Goal: Navigation & Orientation: Find specific page/section

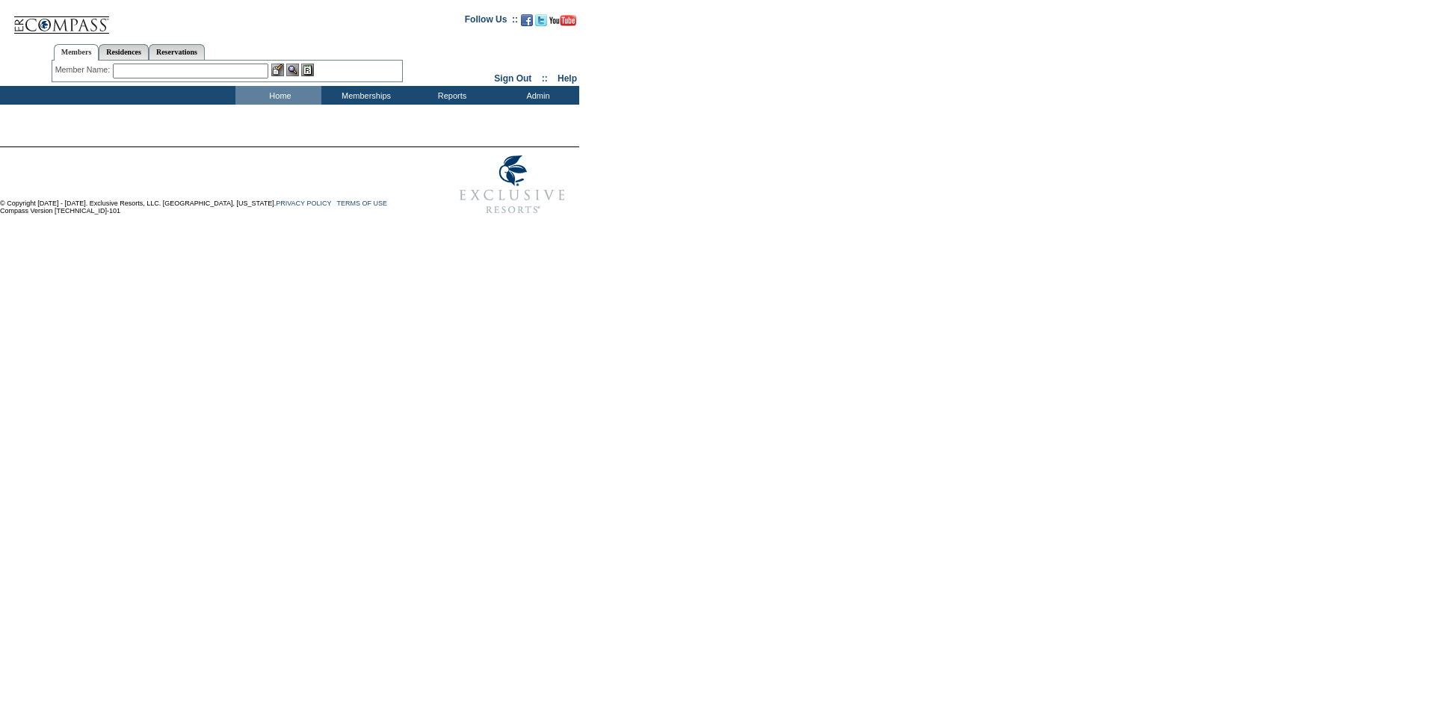
click at [513, 194] on img at bounding box center [513, 184] width 134 height 75
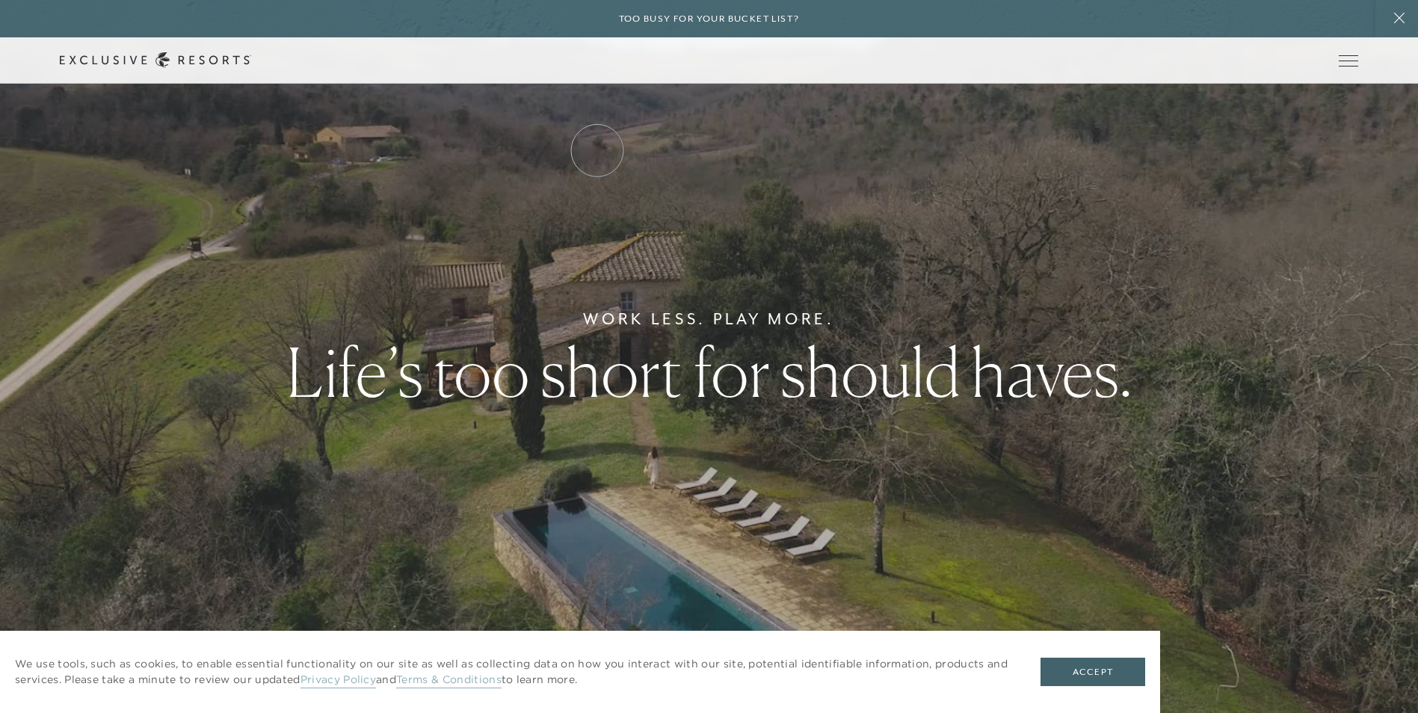
click at [0, 0] on link "Residence Collection" at bounding box center [0, 0] width 0 height 0
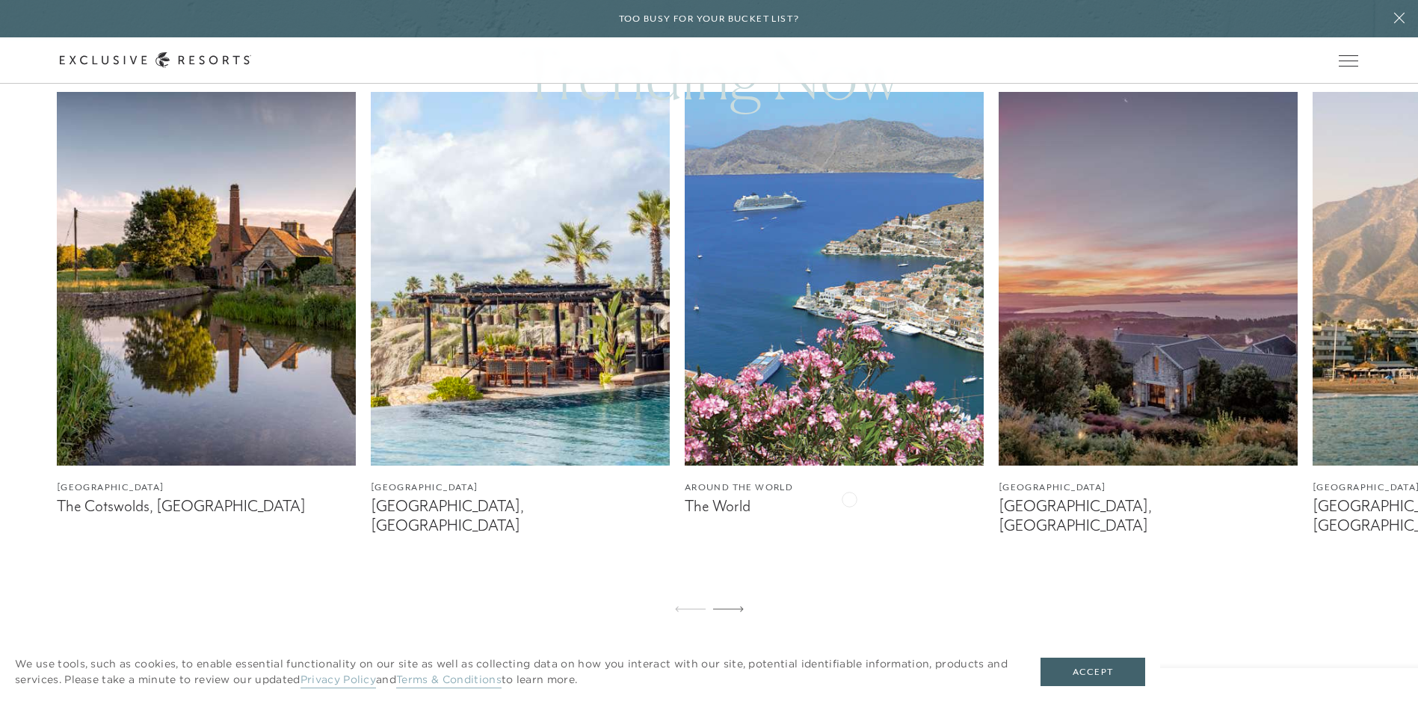
scroll to position [972, 0]
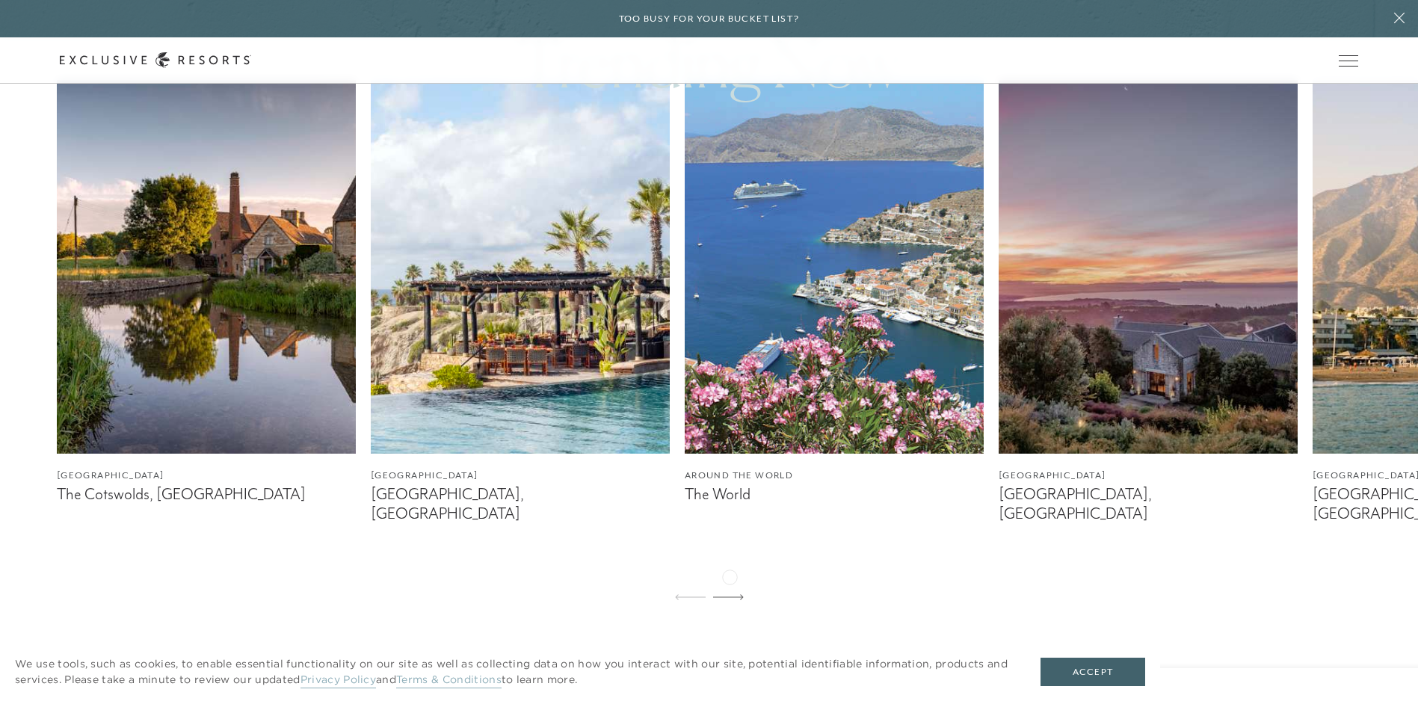
click at [730, 594] on icon at bounding box center [728, 597] width 31 height 6
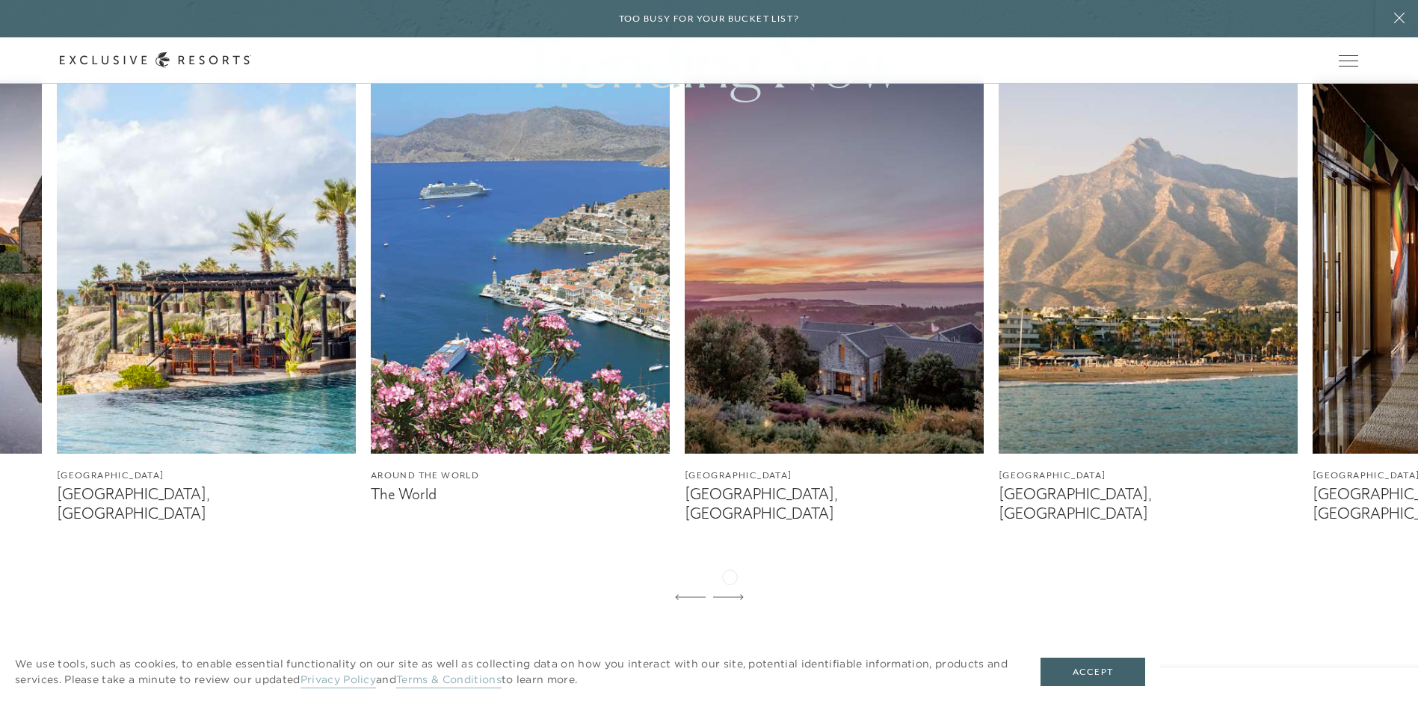
click at [731, 594] on icon at bounding box center [728, 597] width 31 height 6
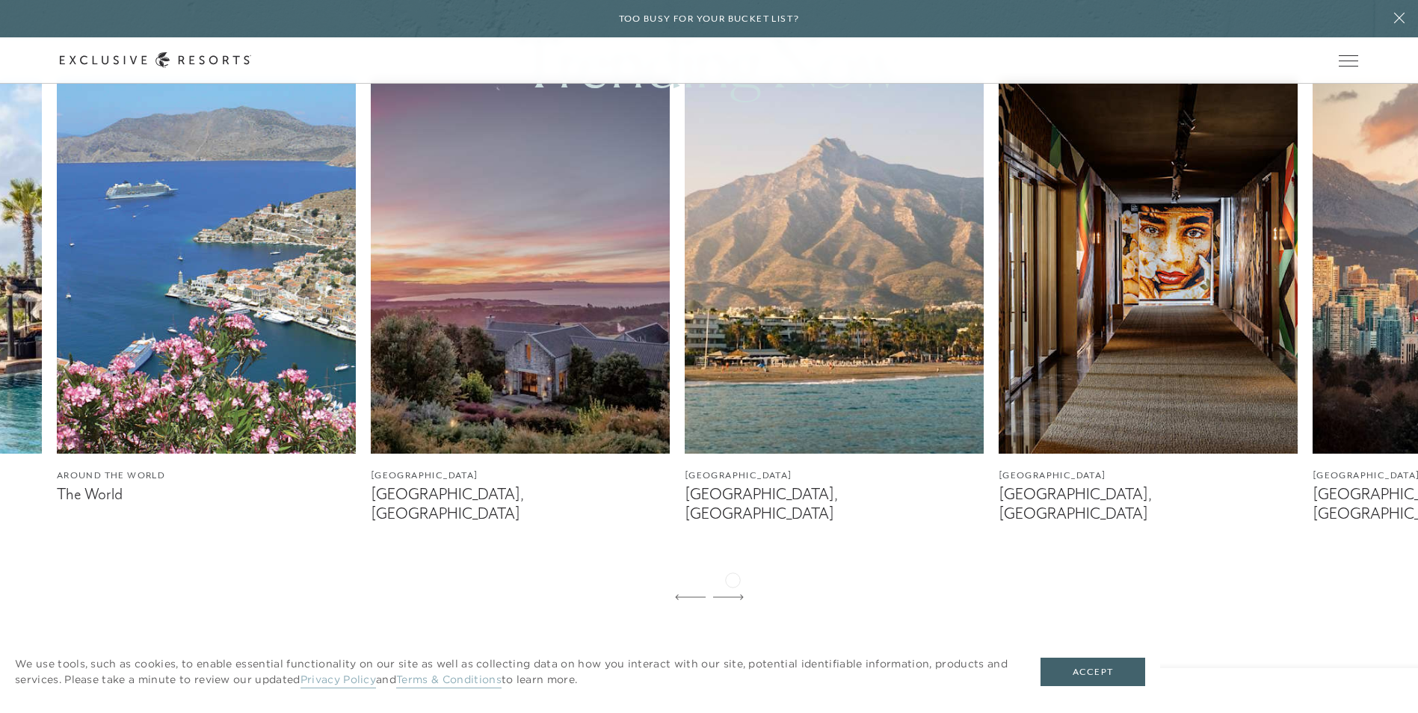
click at [733, 594] on icon at bounding box center [728, 597] width 31 height 6
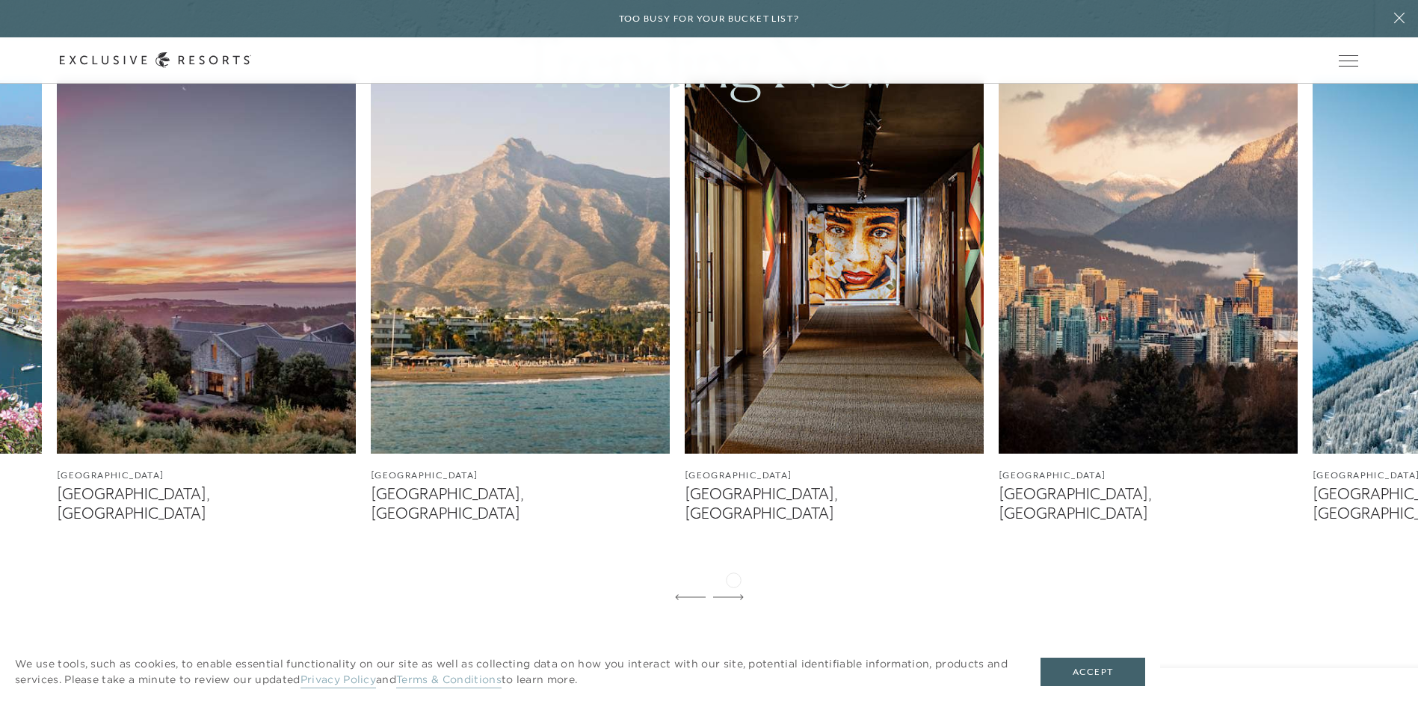
click at [733, 594] on icon at bounding box center [728, 597] width 31 height 6
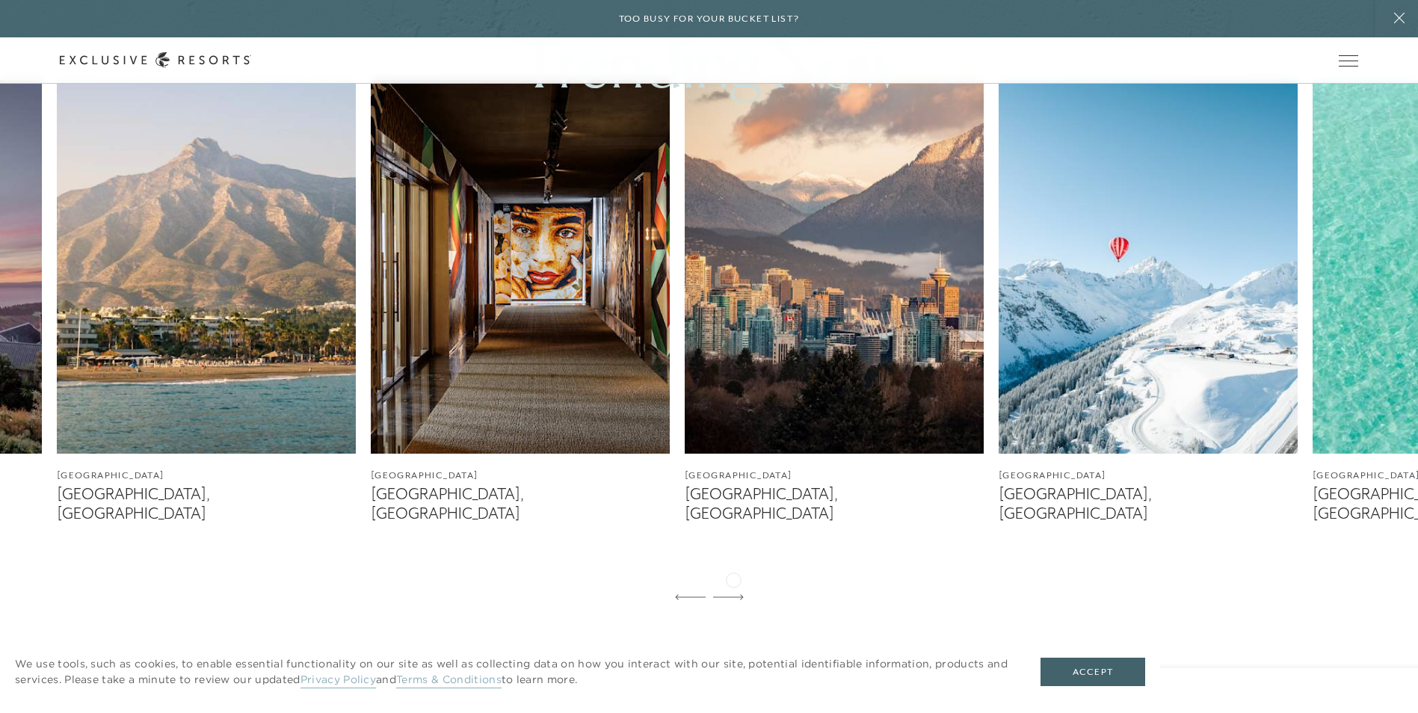
click at [733, 594] on icon at bounding box center [728, 597] width 31 height 6
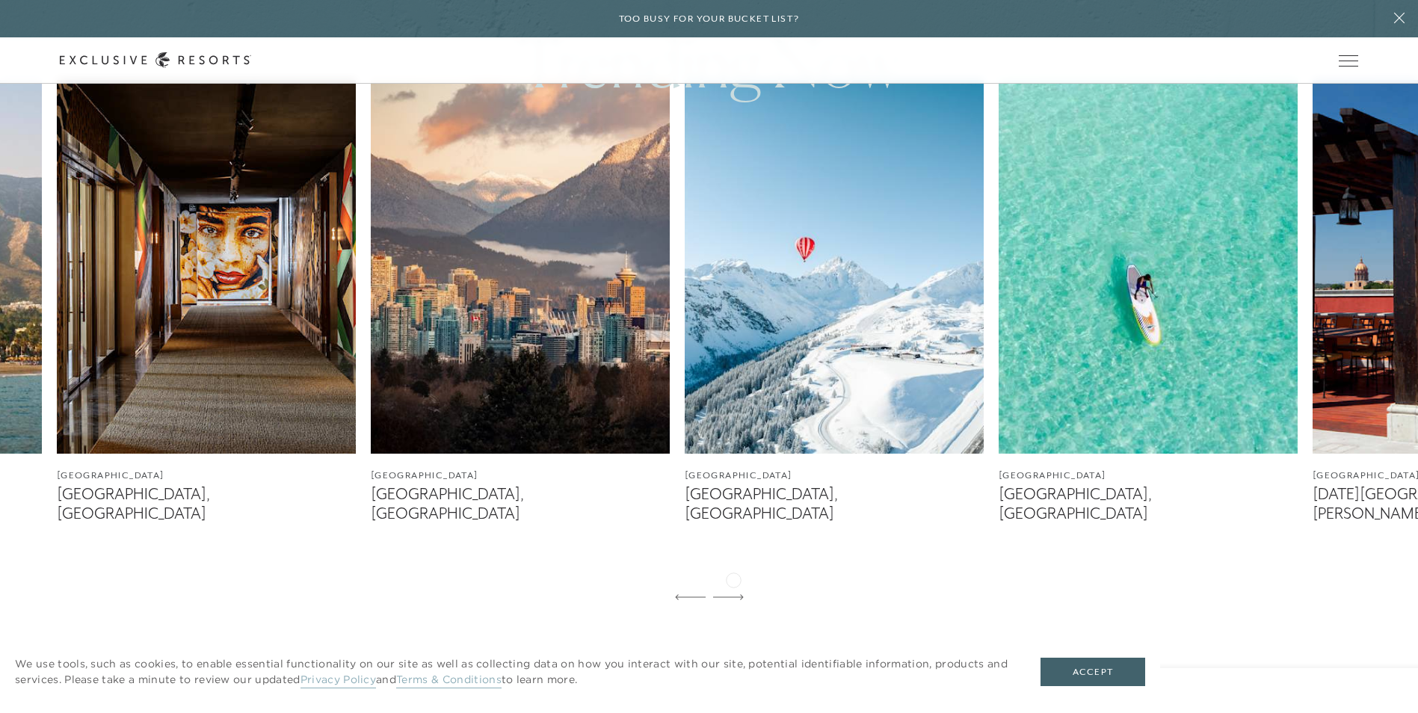
click at [733, 594] on icon at bounding box center [728, 597] width 31 height 6
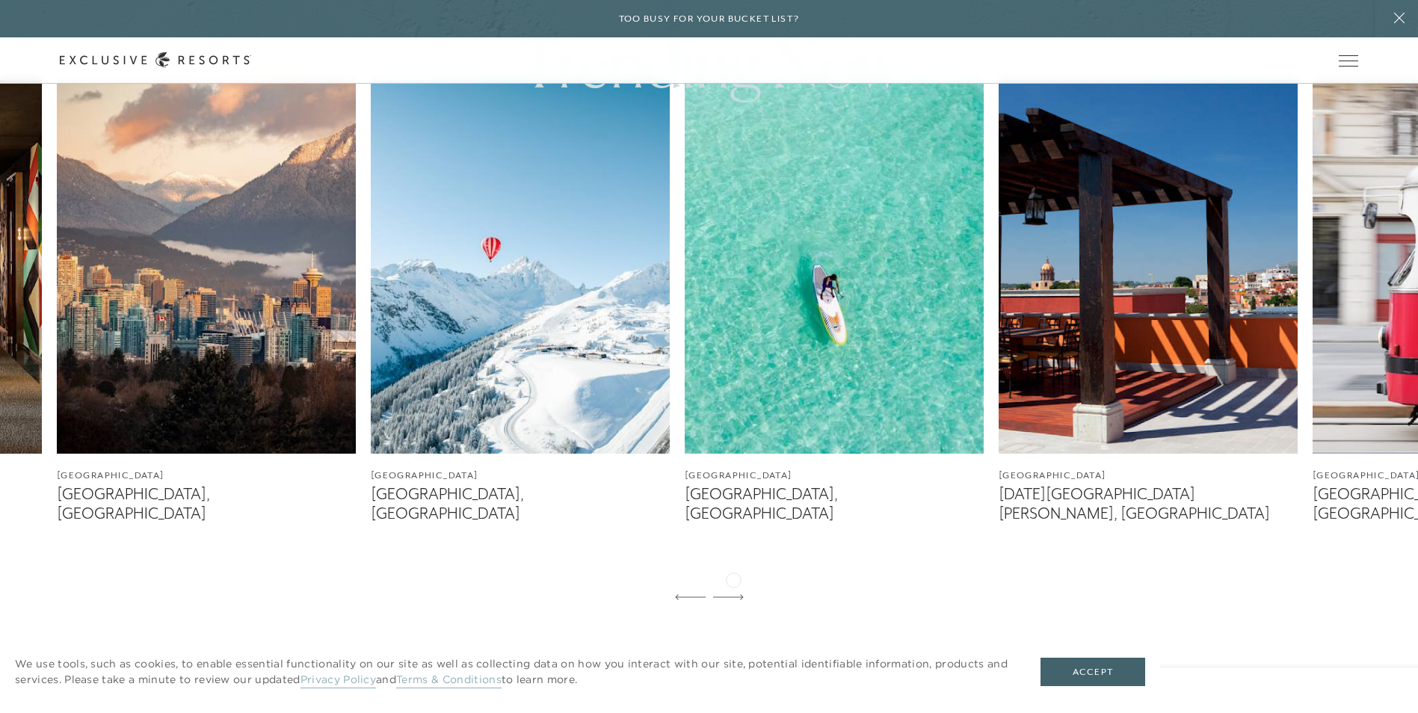
click at [733, 594] on icon at bounding box center [728, 597] width 31 height 6
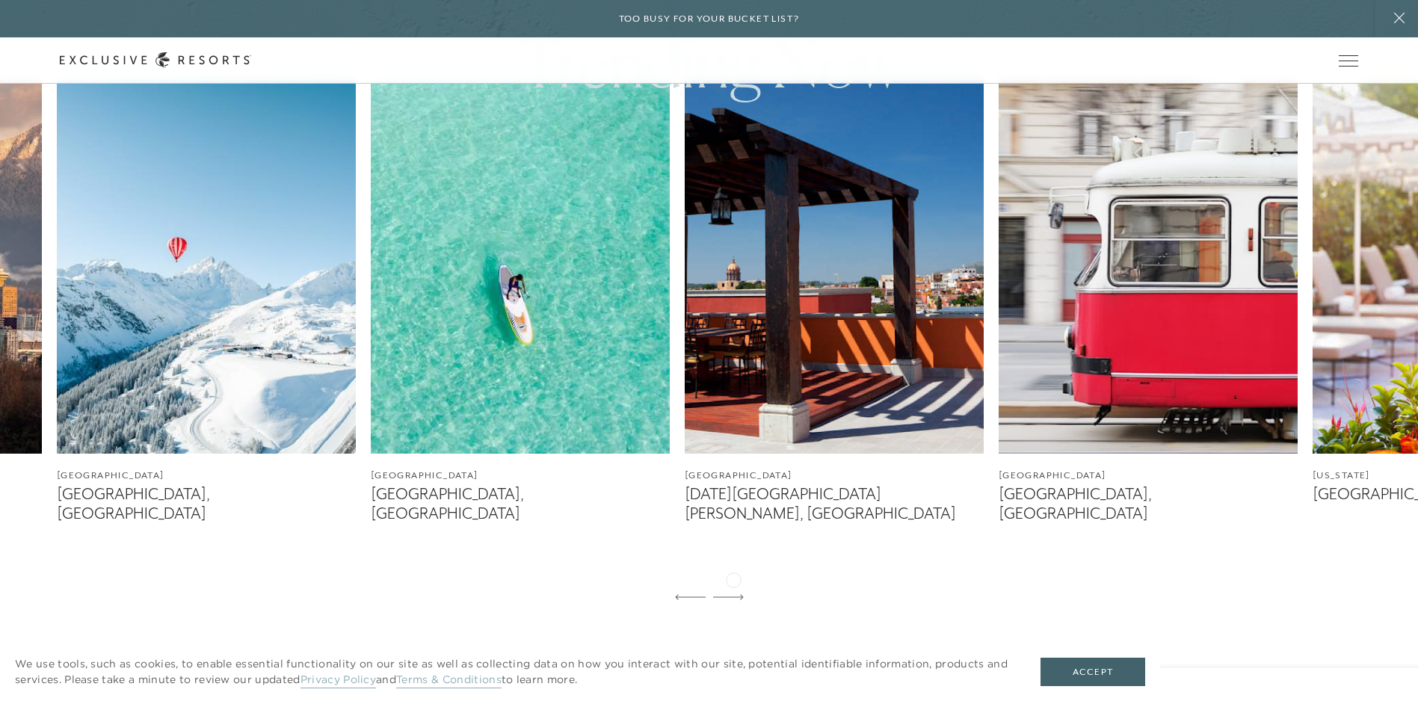
click at [733, 594] on icon at bounding box center [728, 597] width 31 height 6
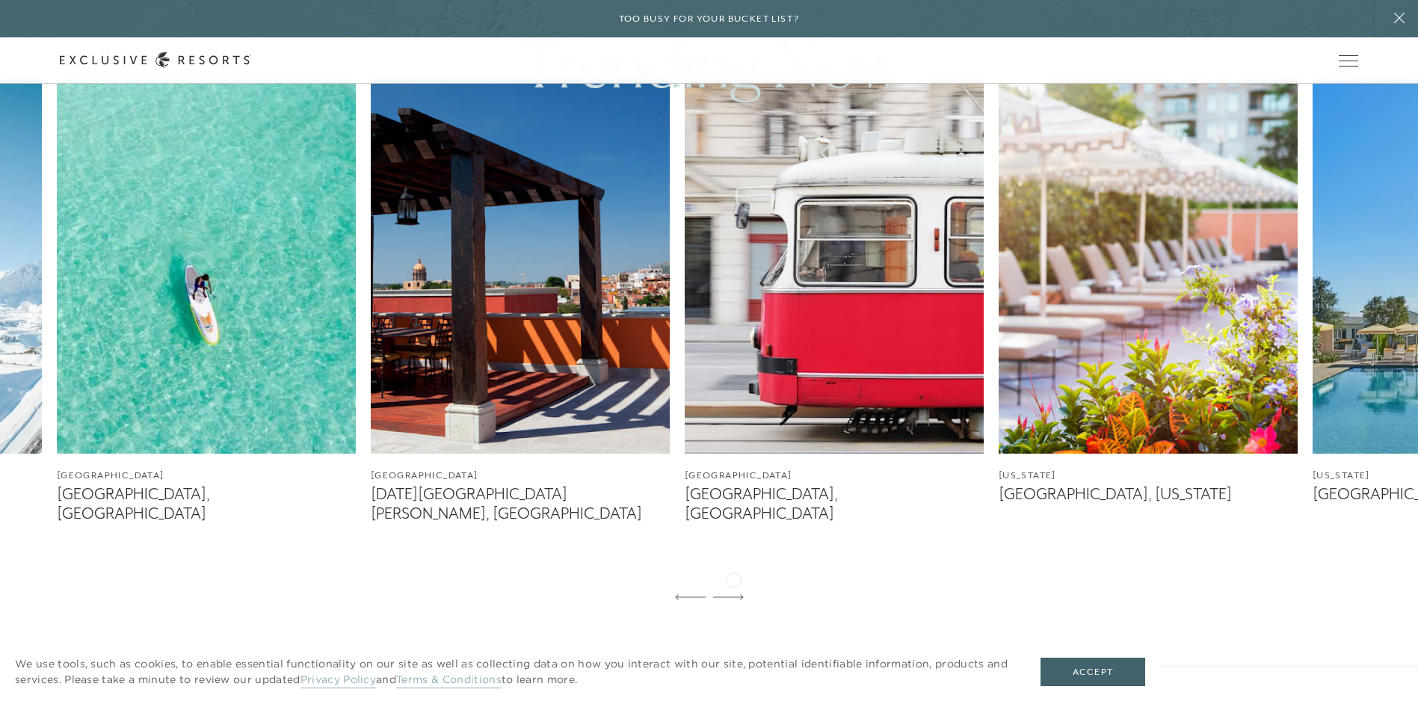
click at [733, 594] on icon at bounding box center [728, 597] width 31 height 6
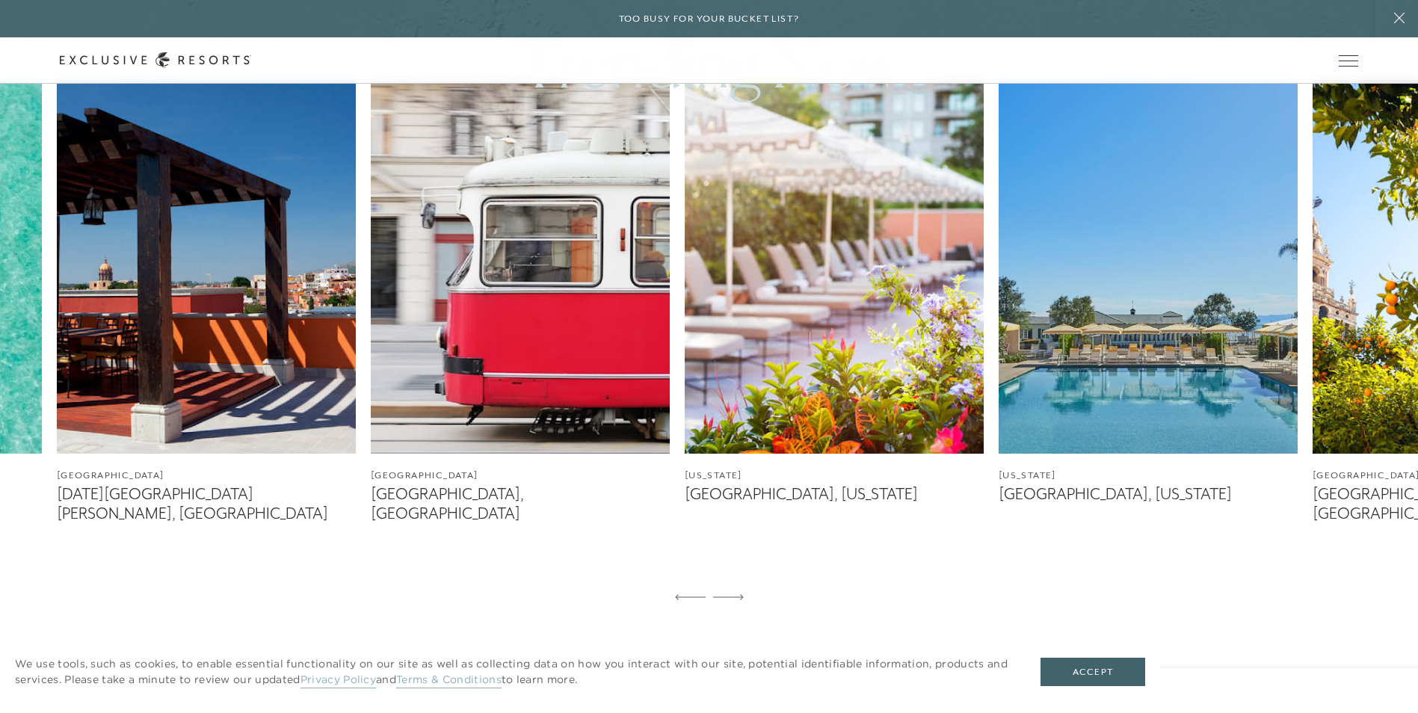
click at [733, 594] on icon at bounding box center [728, 597] width 31 height 6
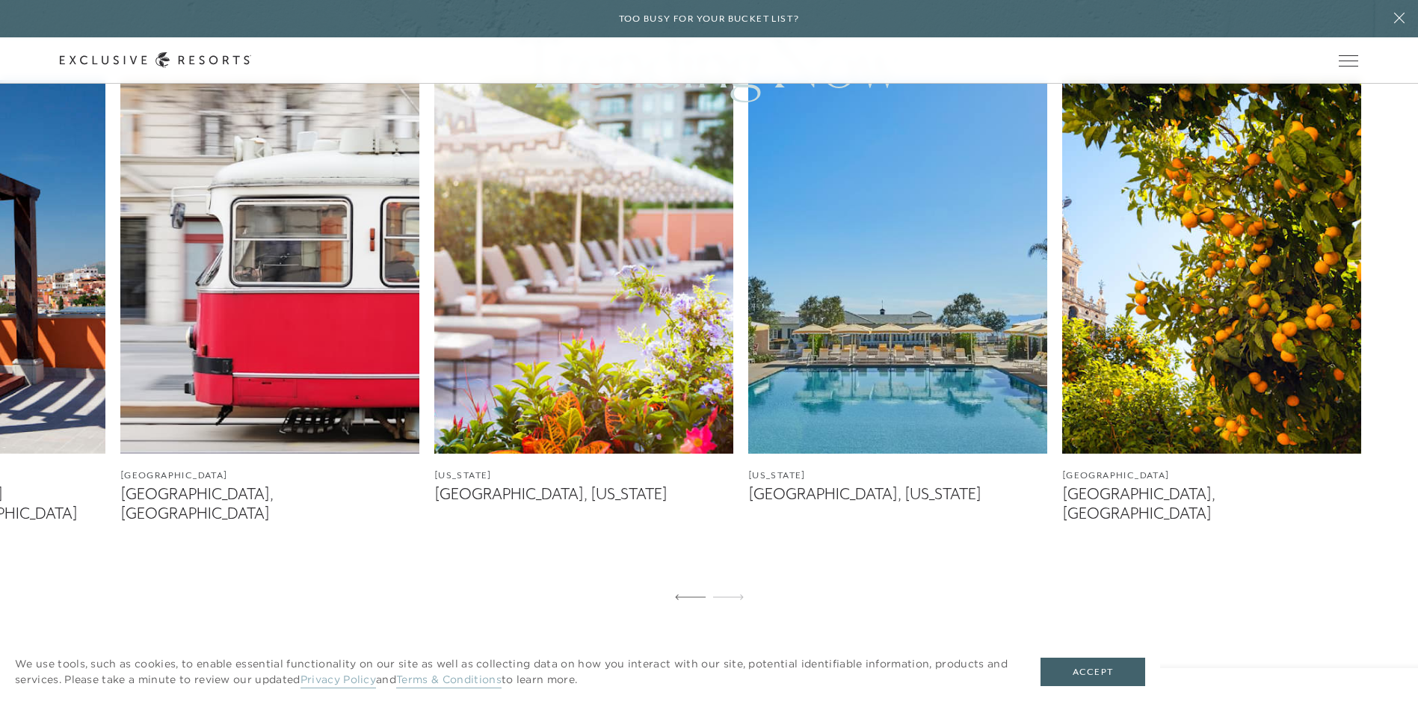
click at [733, 594] on icon at bounding box center [728, 597] width 31 height 6
click at [692, 594] on icon at bounding box center [690, 596] width 31 height 5
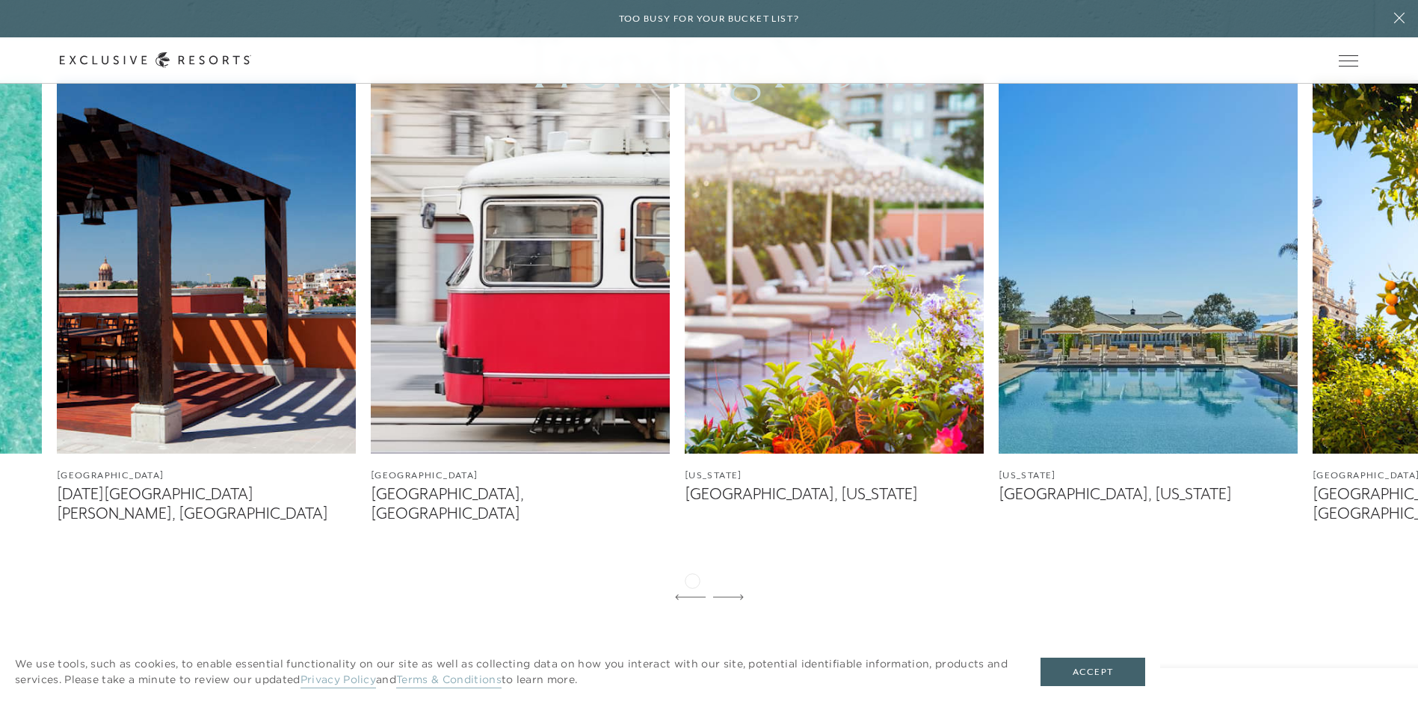
click at [692, 594] on icon at bounding box center [690, 596] width 31 height 5
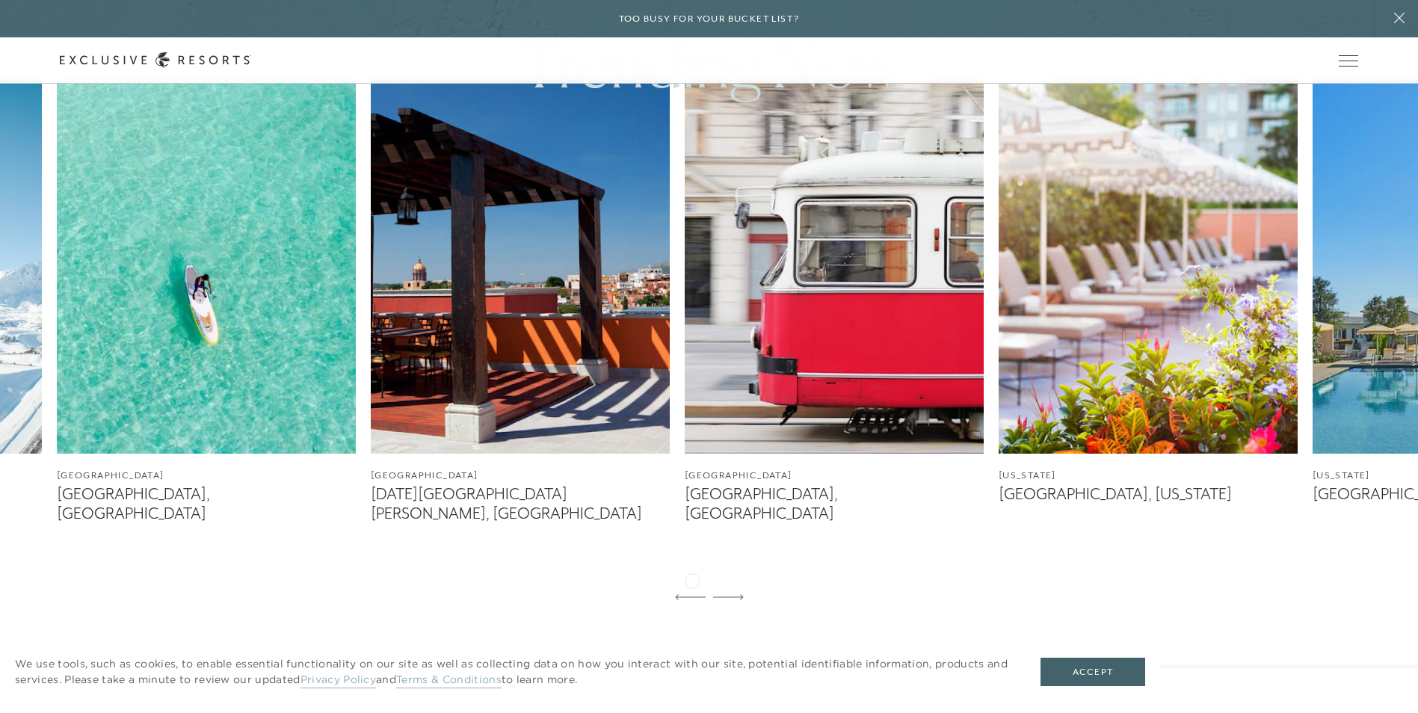
click at [692, 594] on icon at bounding box center [690, 596] width 31 height 5
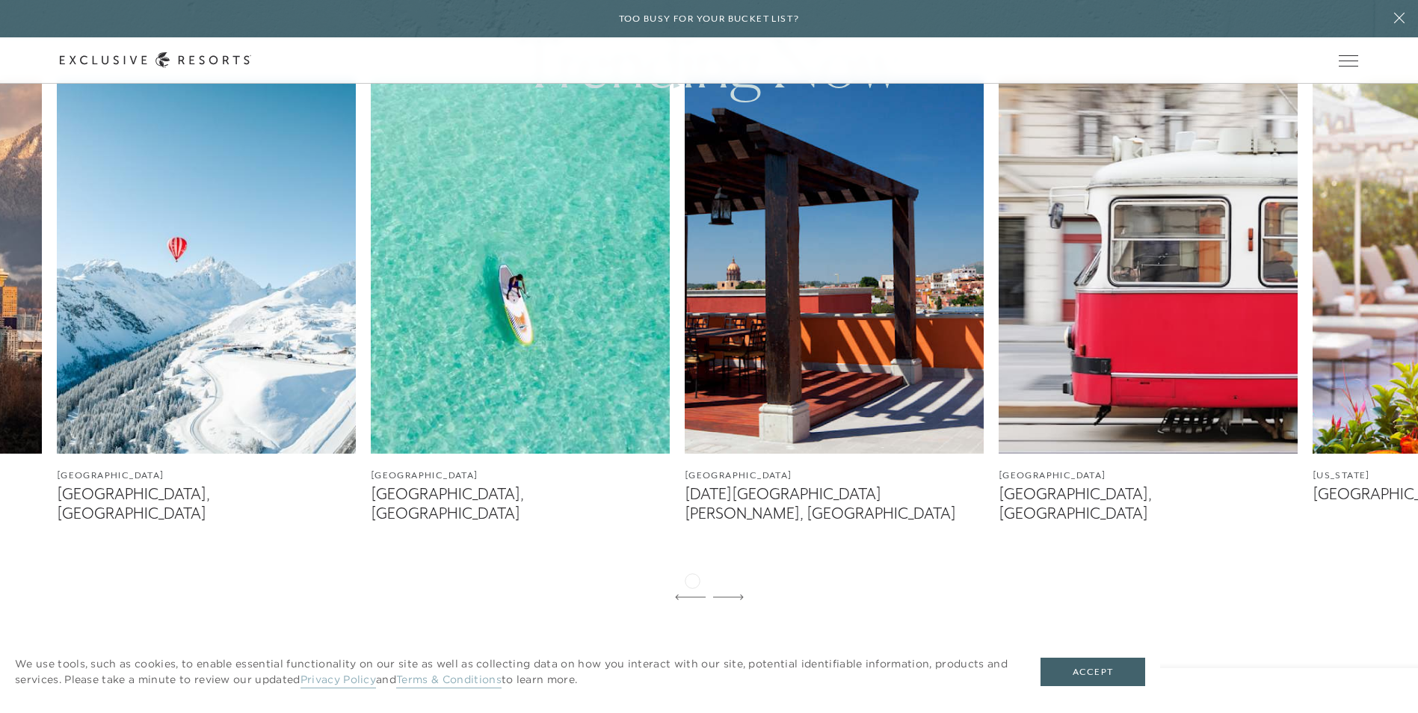
click at [692, 594] on icon at bounding box center [690, 596] width 31 height 5
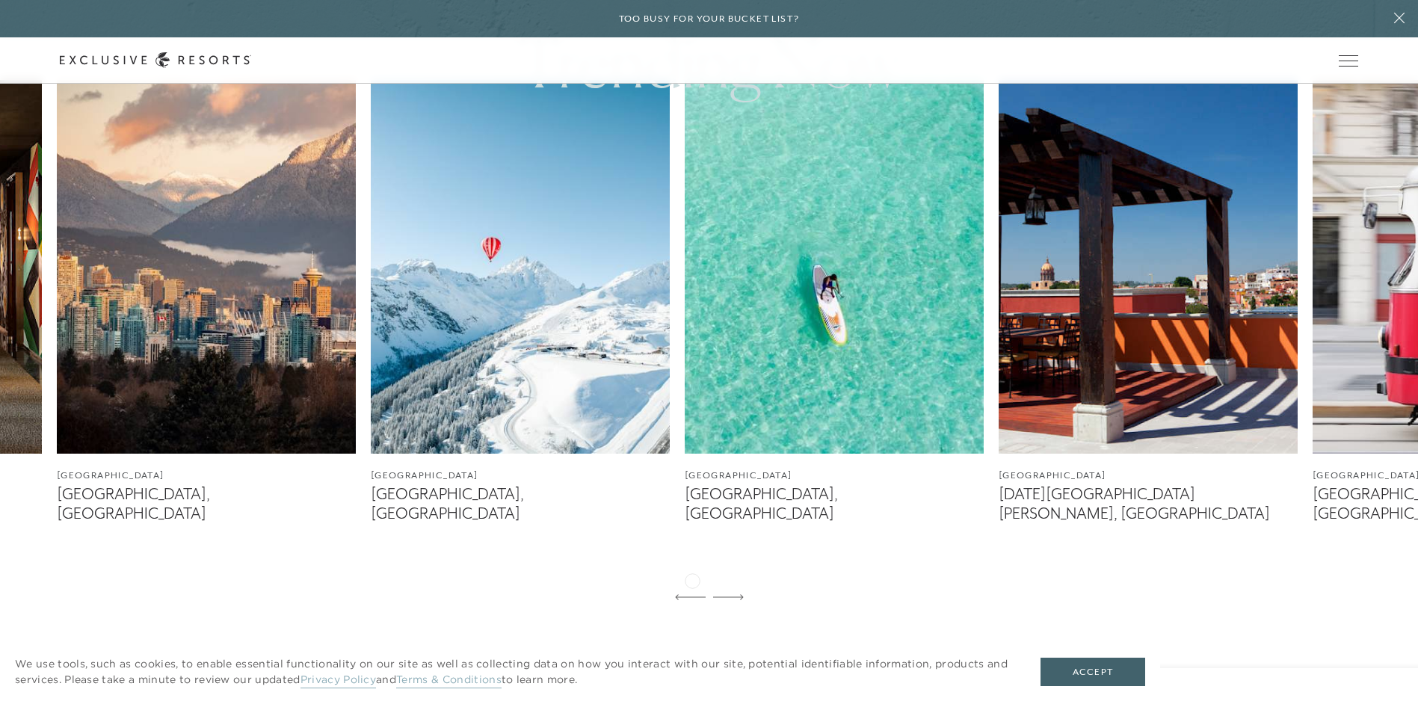
click at [692, 594] on icon at bounding box center [690, 596] width 31 height 5
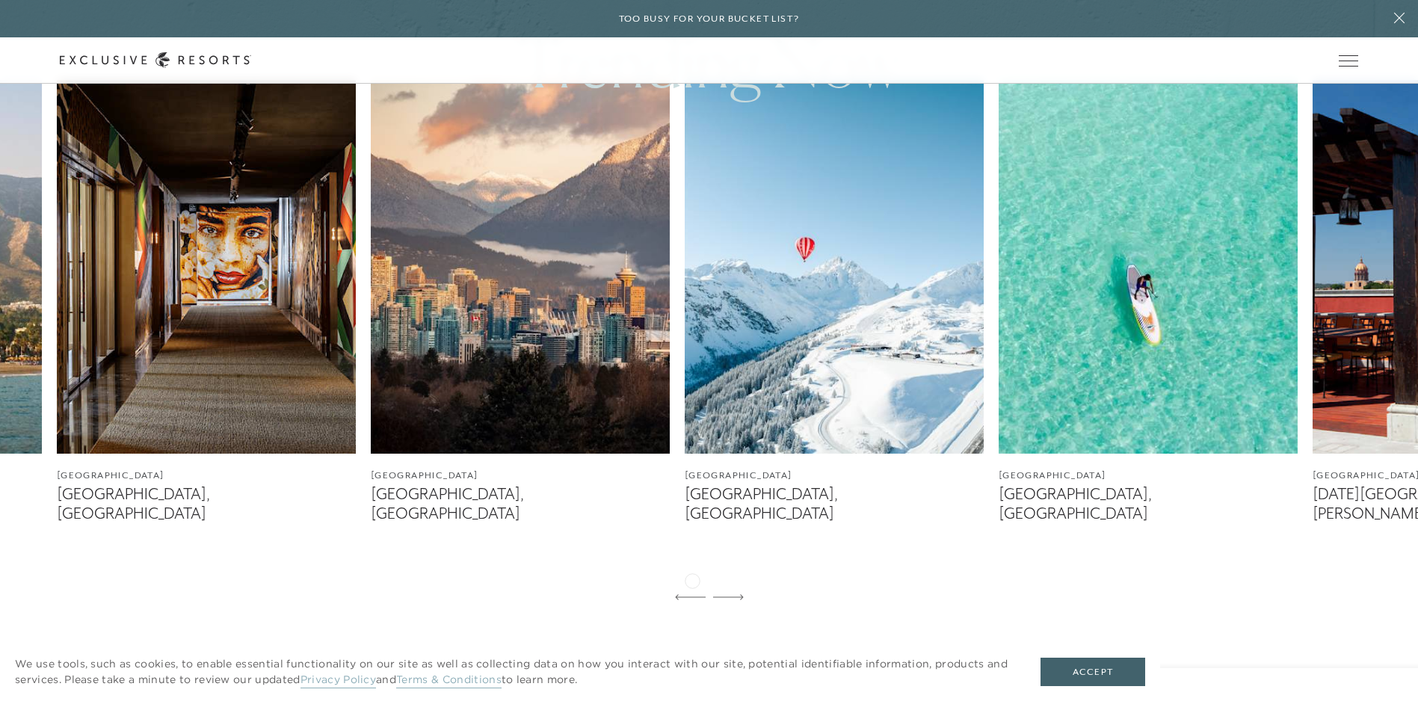
click at [692, 594] on icon at bounding box center [690, 596] width 31 height 5
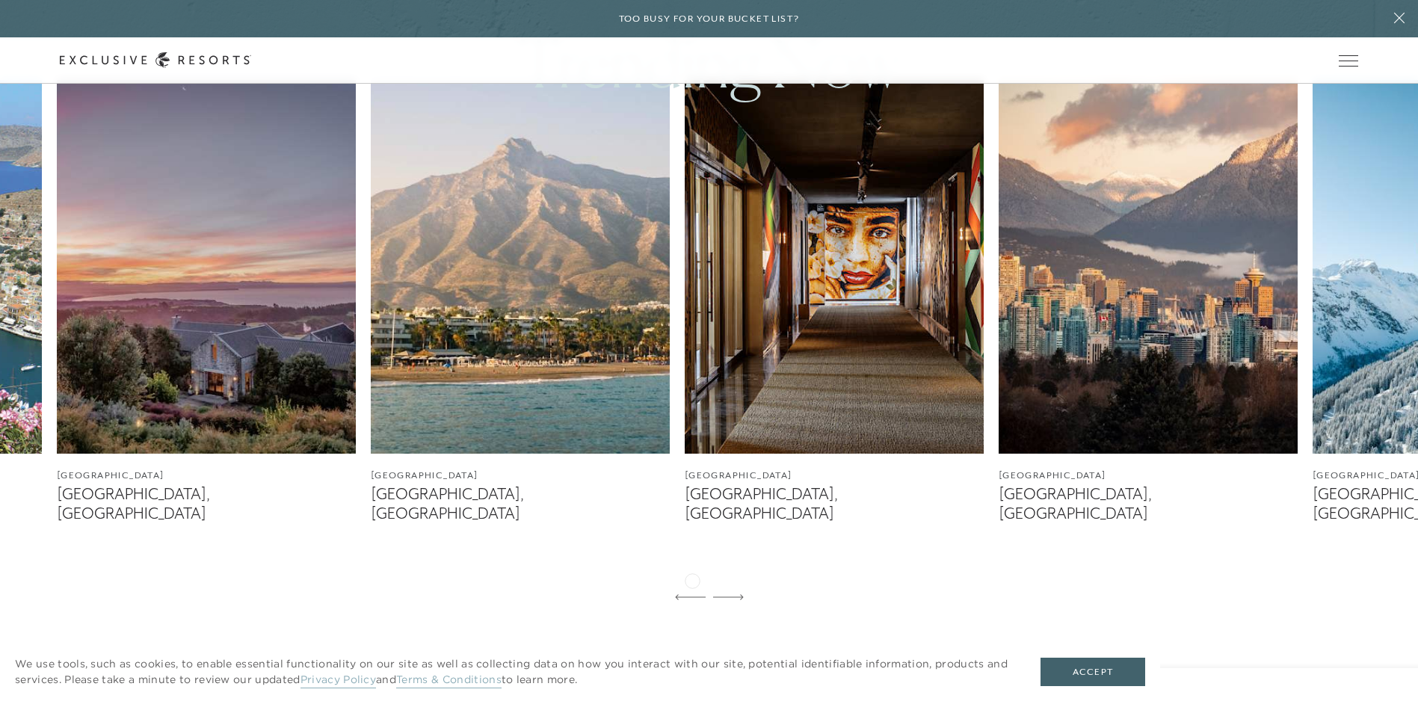
click at [692, 594] on icon at bounding box center [690, 596] width 31 height 5
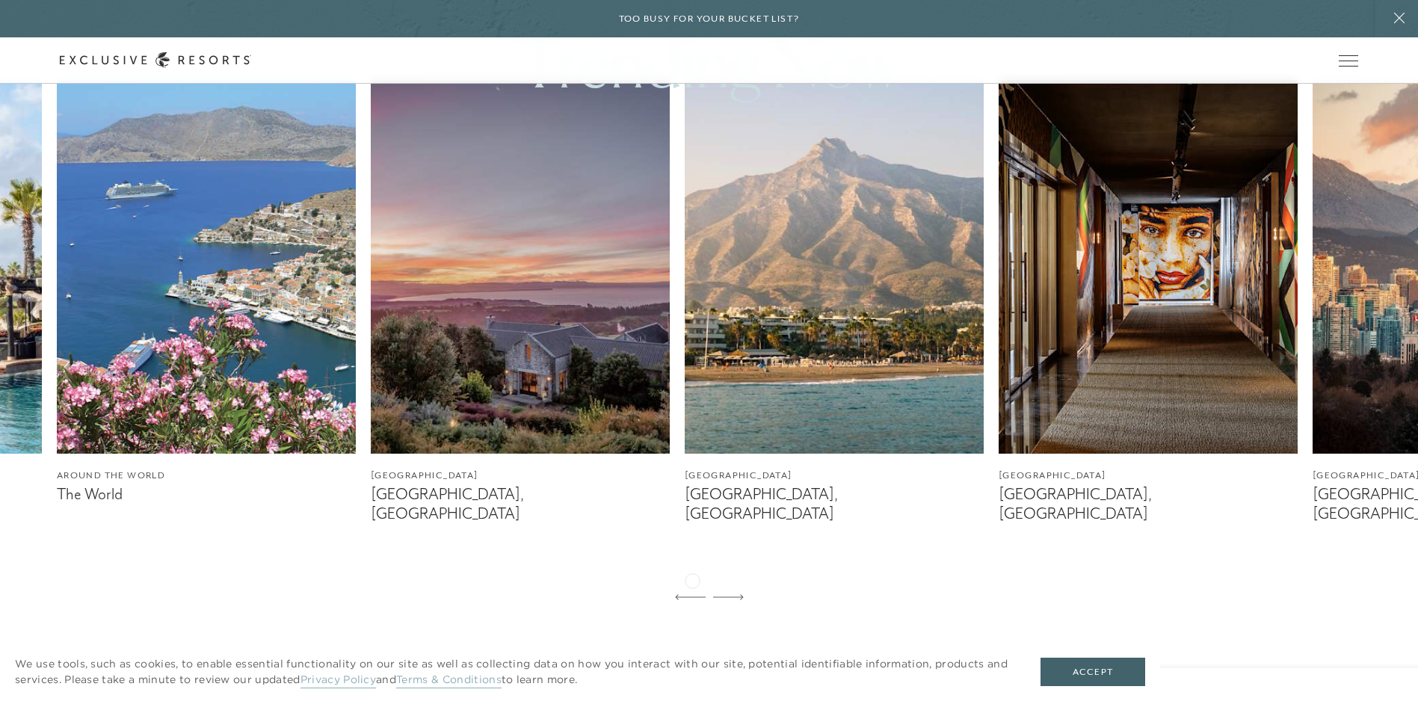
click at [692, 594] on icon at bounding box center [690, 596] width 31 height 5
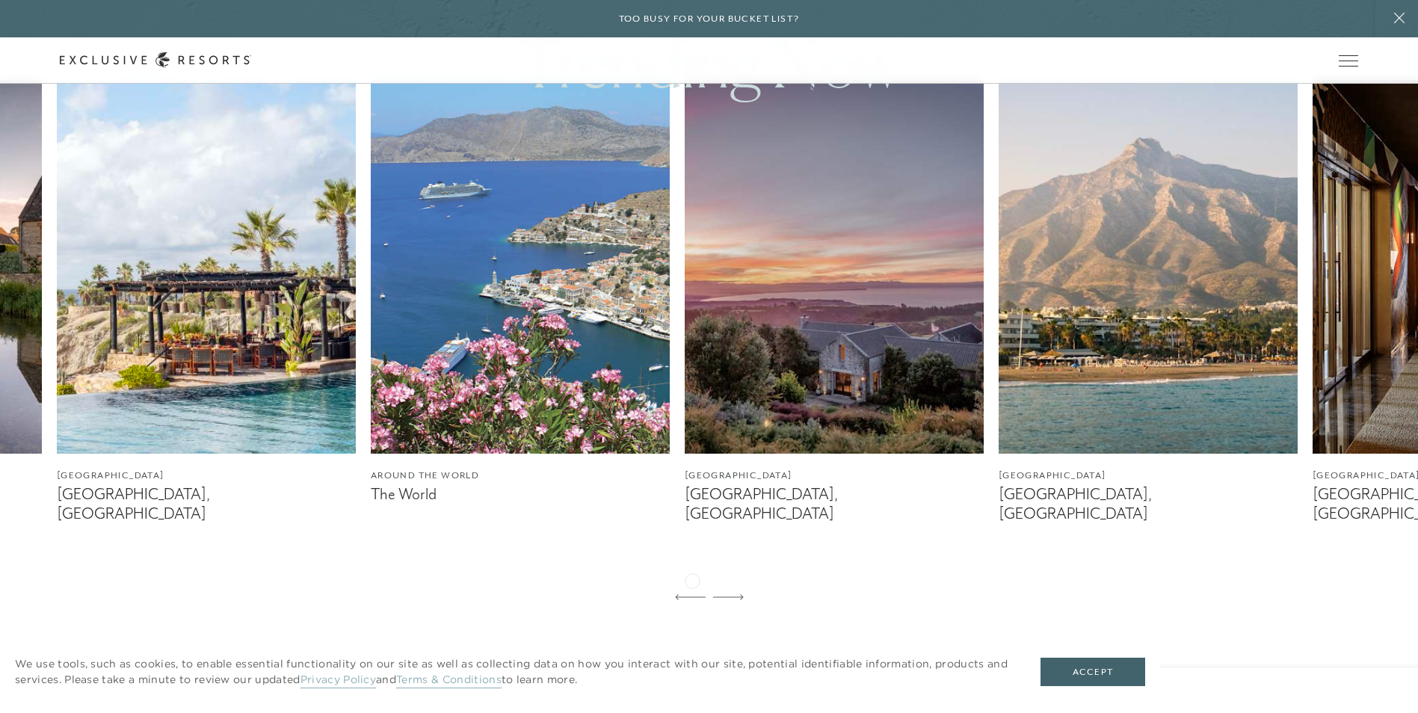
click at [692, 594] on icon at bounding box center [690, 596] width 31 height 5
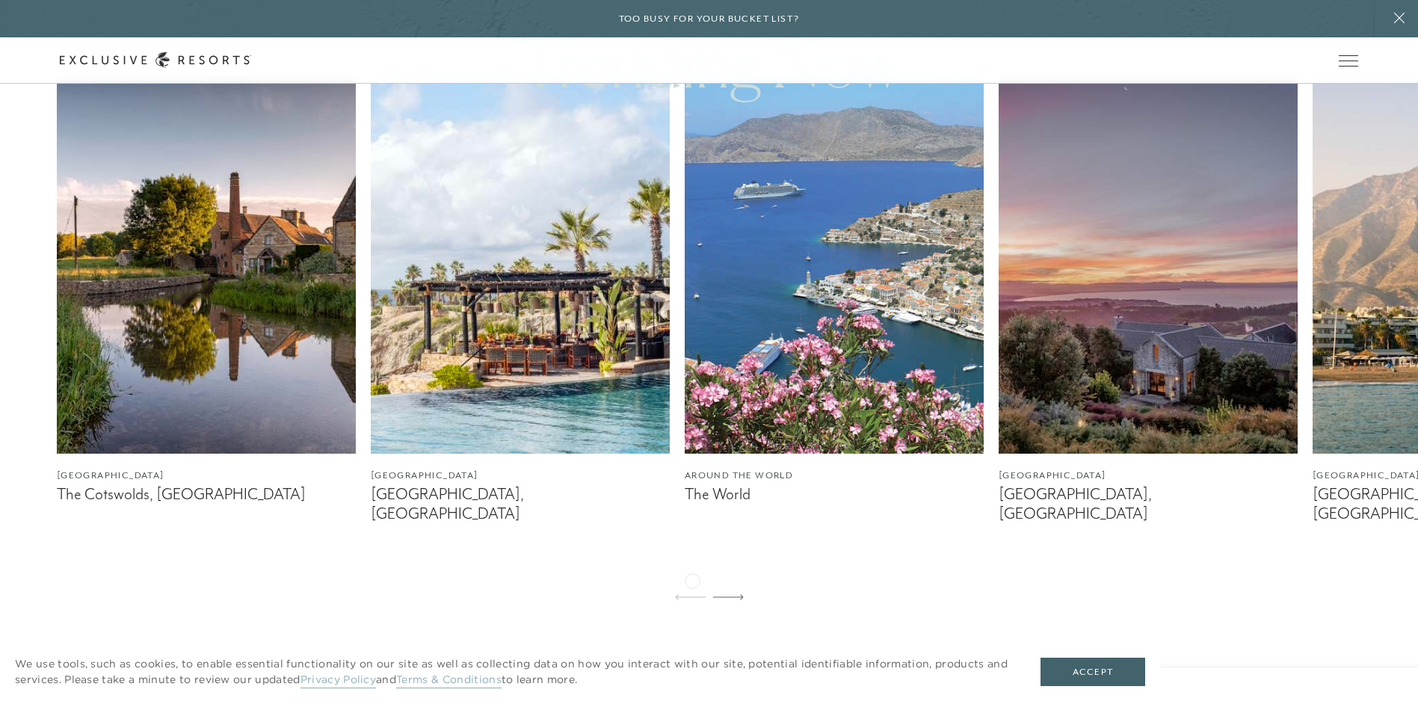
click at [692, 594] on icon at bounding box center [690, 596] width 31 height 5
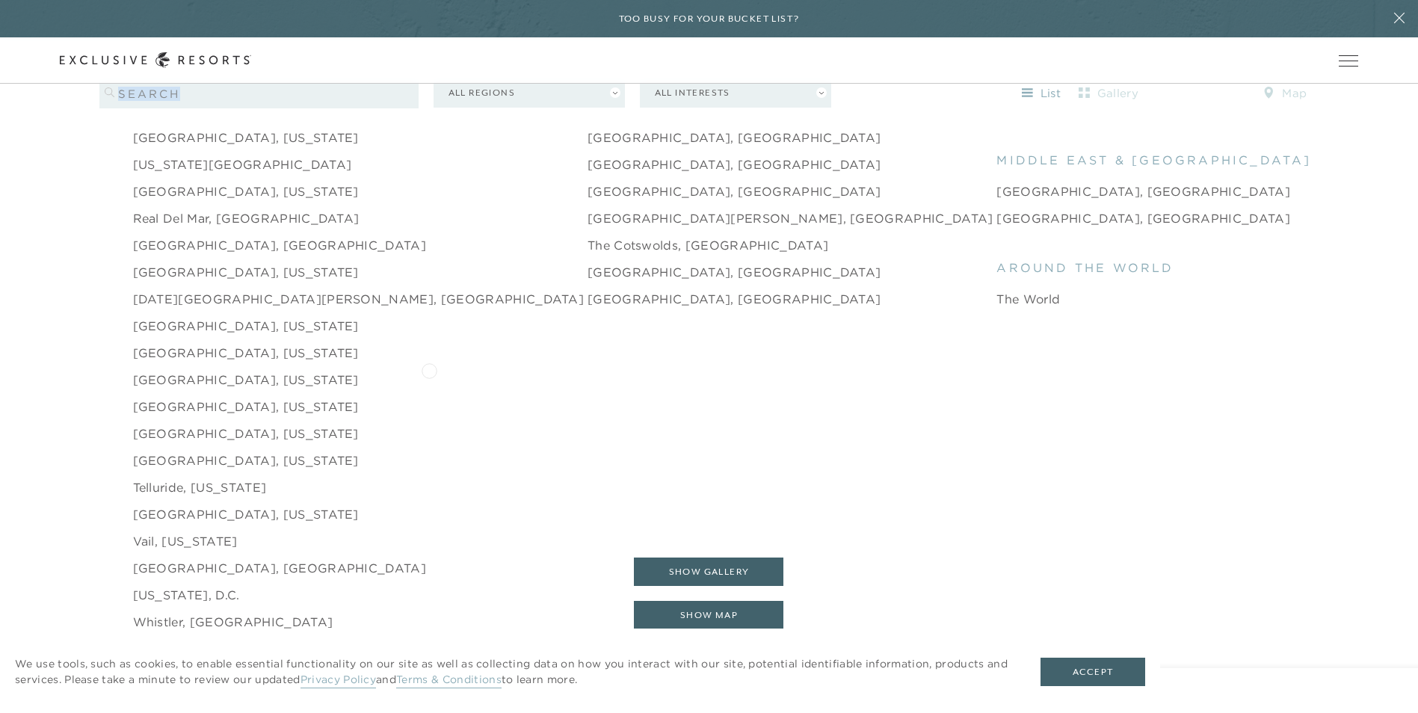
scroll to position [2392, 0]
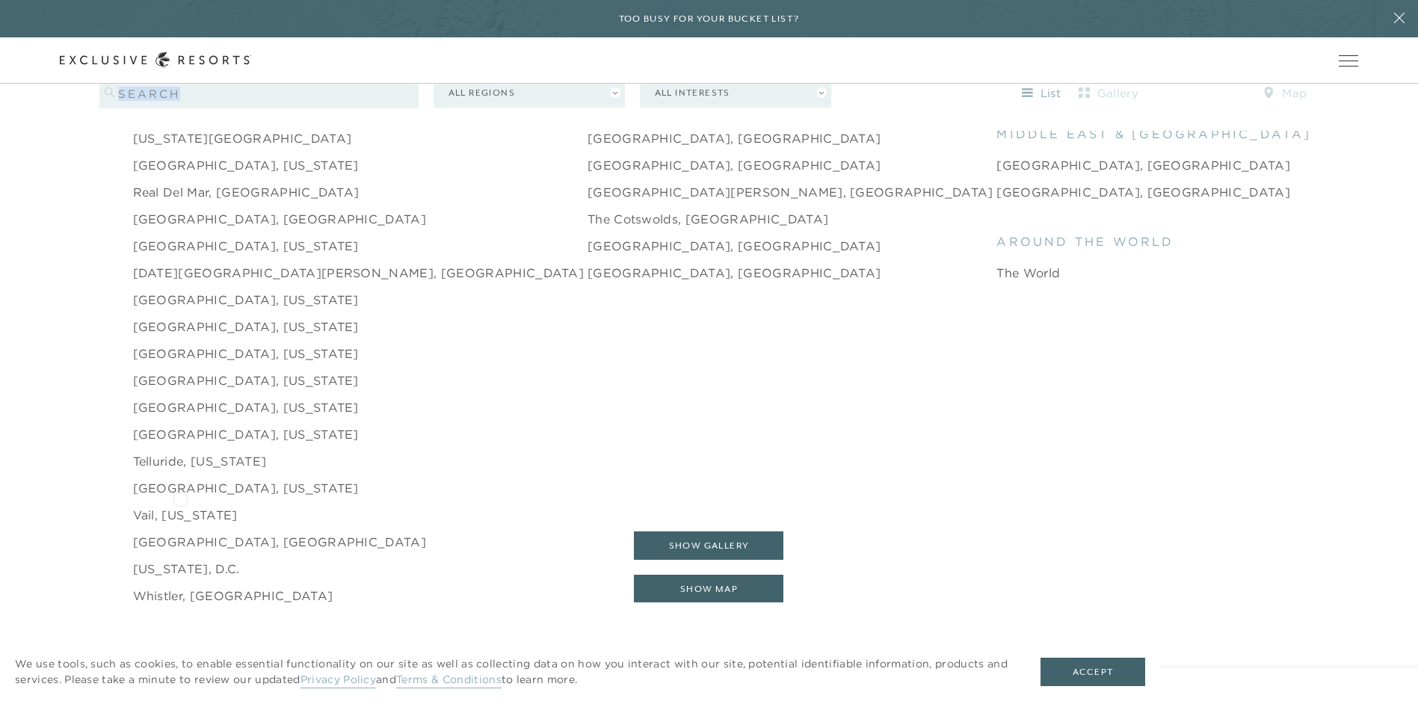
click at [180, 506] on link "Vail, Colorado" at bounding box center [185, 515] width 105 height 18
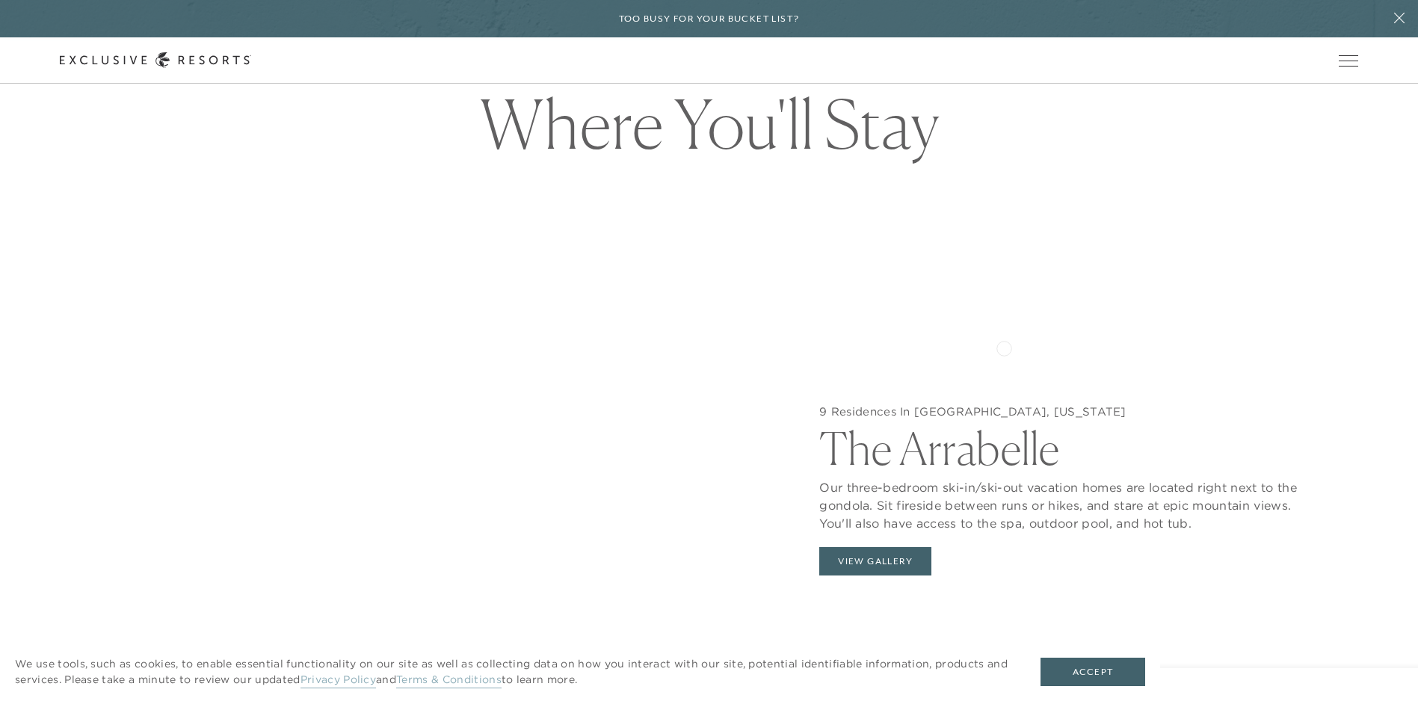
scroll to position [1685, 0]
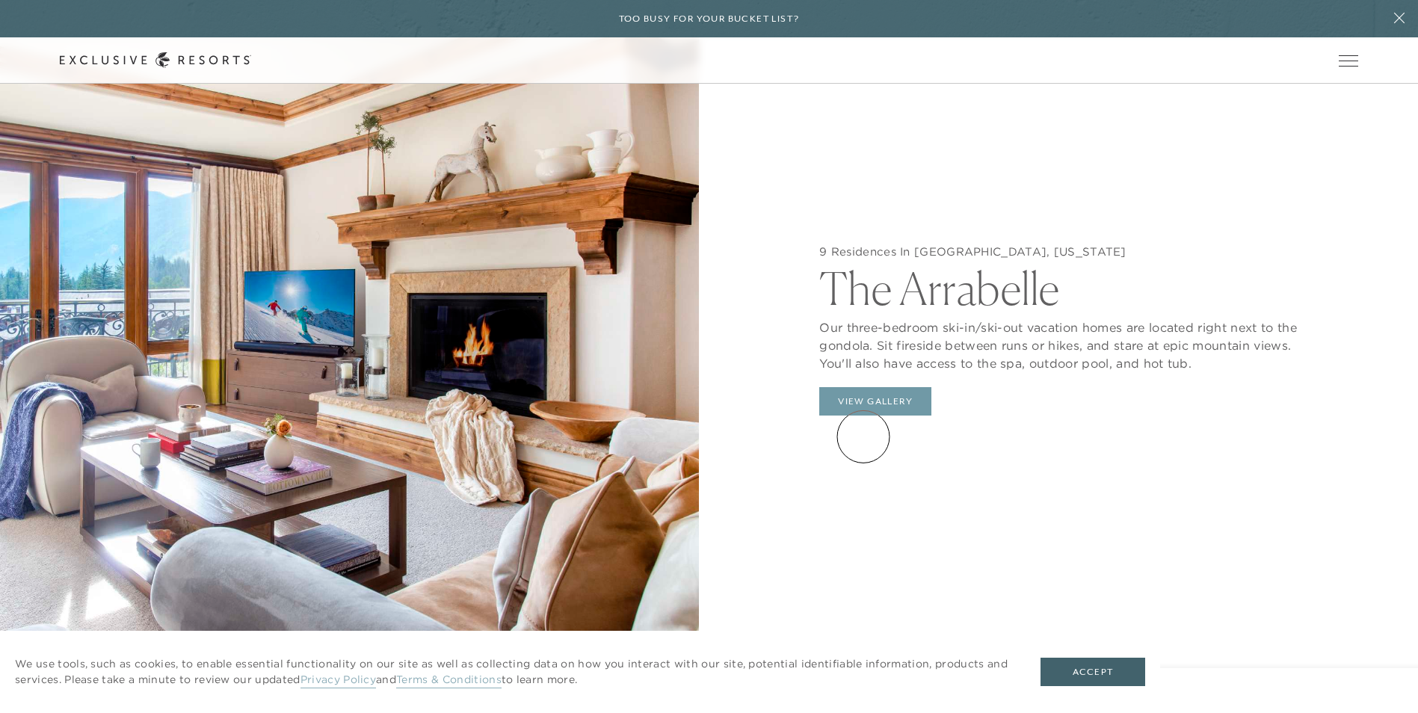
click at [863, 416] on button "View Gallery" at bounding box center [875, 401] width 112 height 28
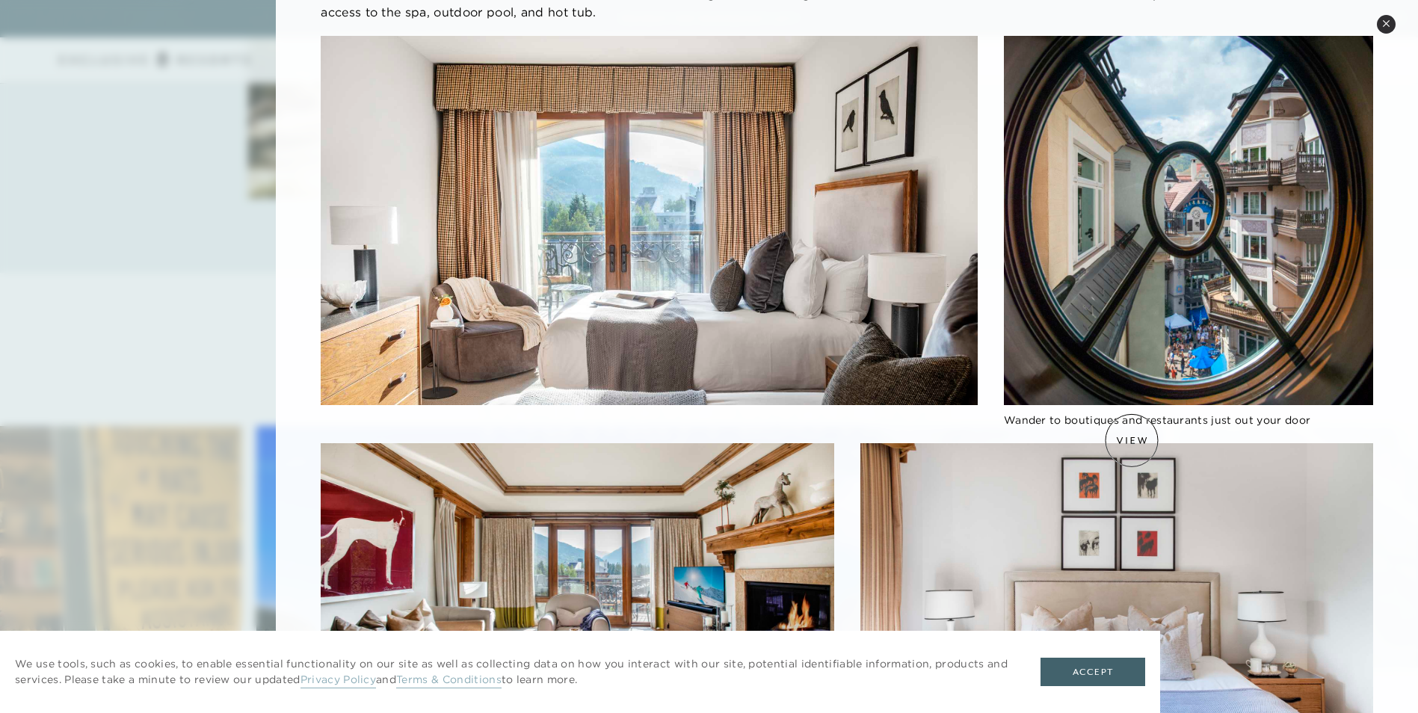
scroll to position [0, 0]
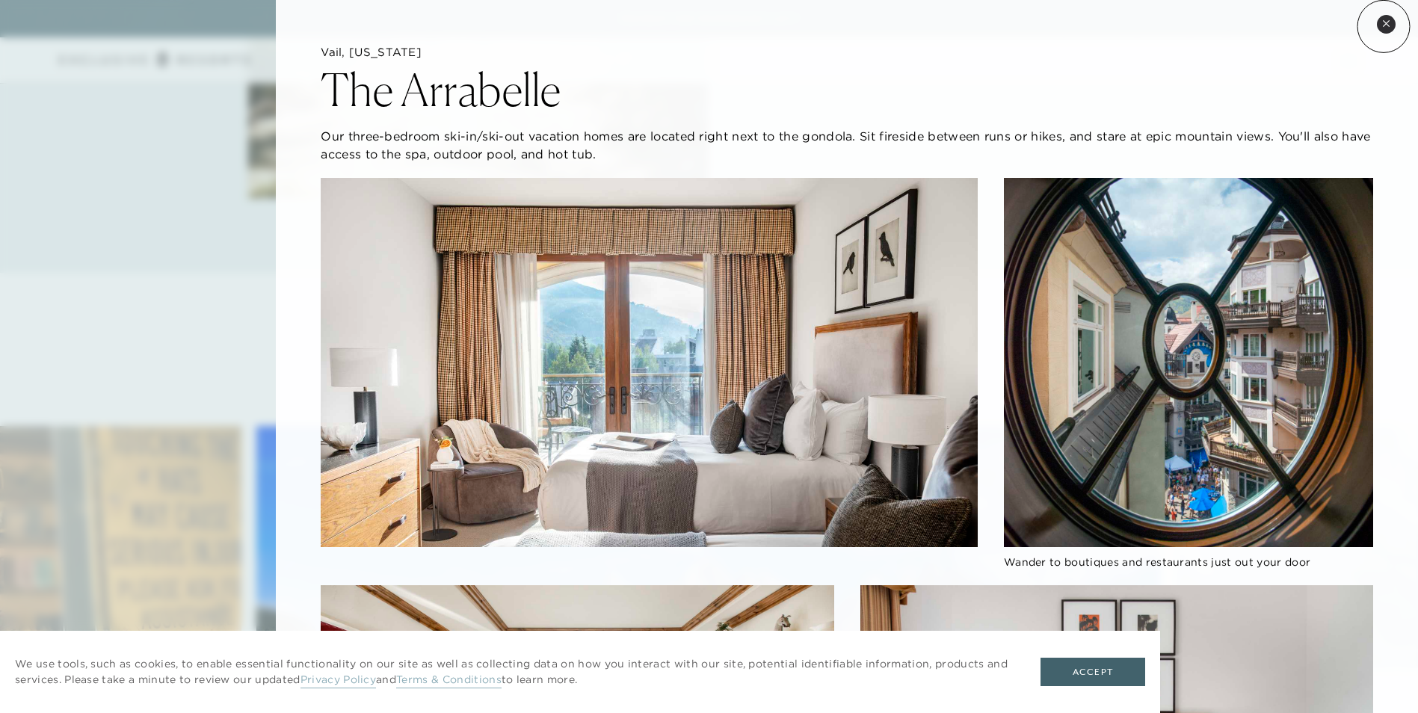
click at [1384, 25] on icon at bounding box center [1386, 23] width 6 height 6
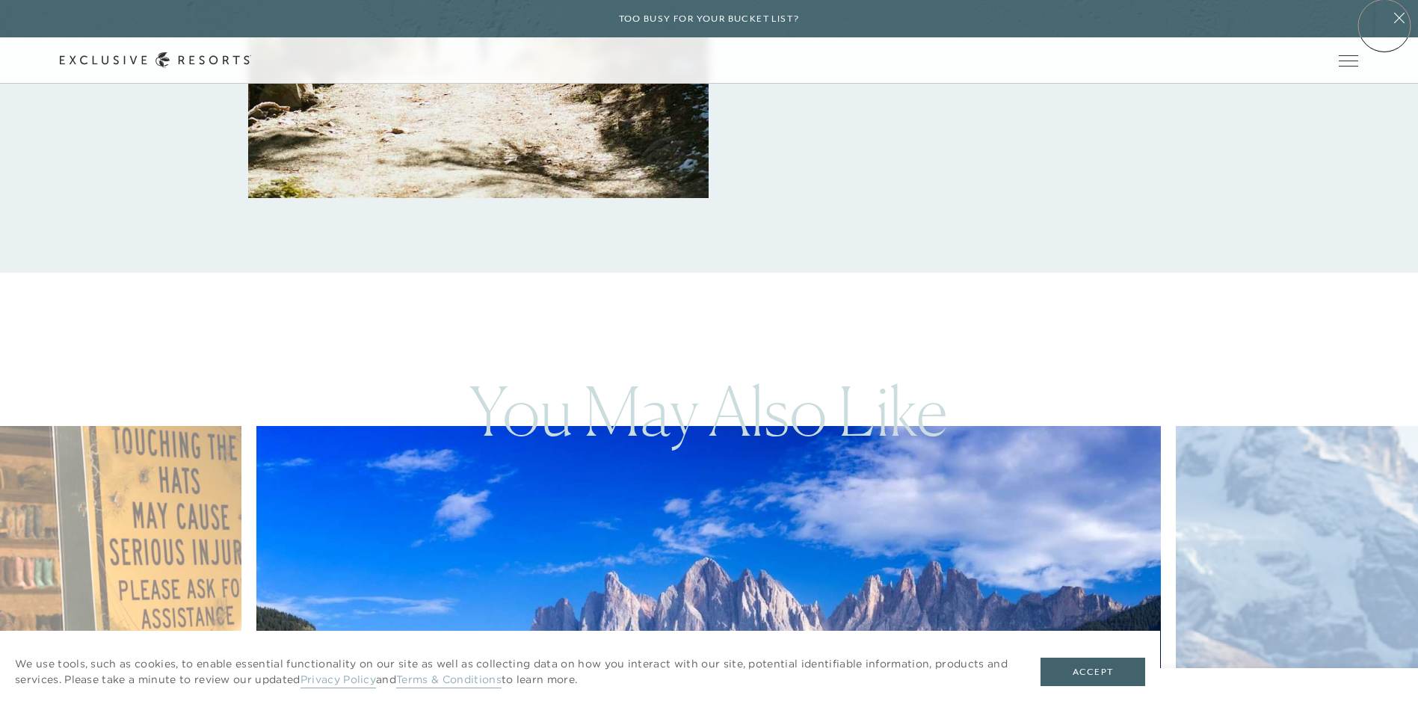
scroll to position [1766, 0]
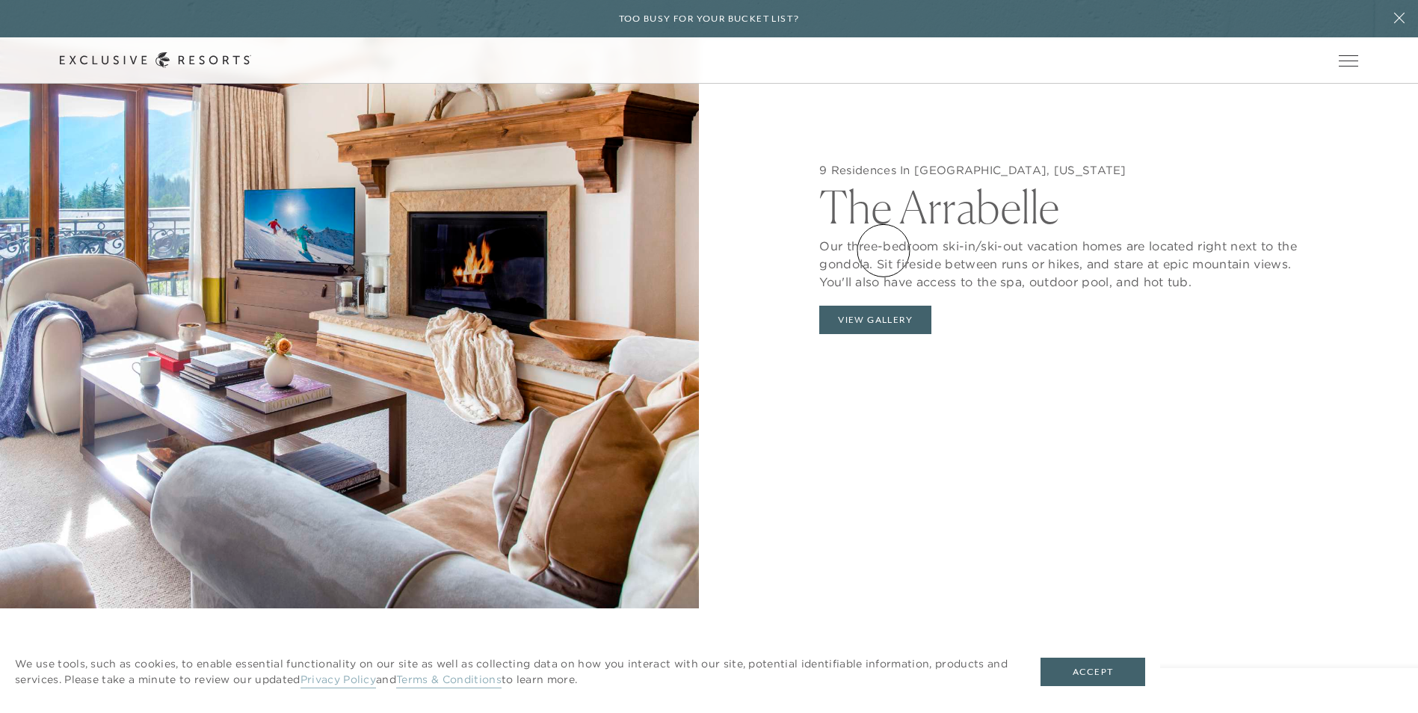
click at [884, 229] on h2 "The Arrabelle" at bounding box center [1068, 203] width 499 height 52
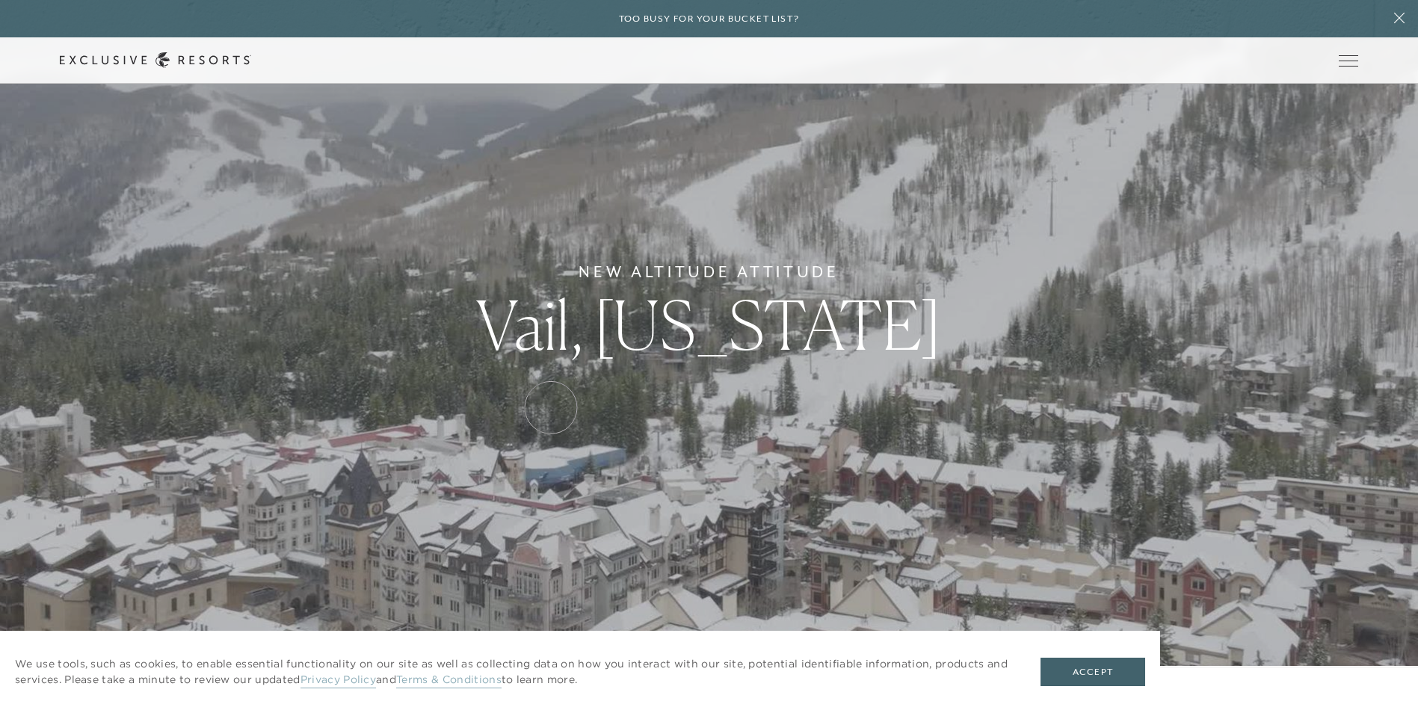
scroll to position [0, 0]
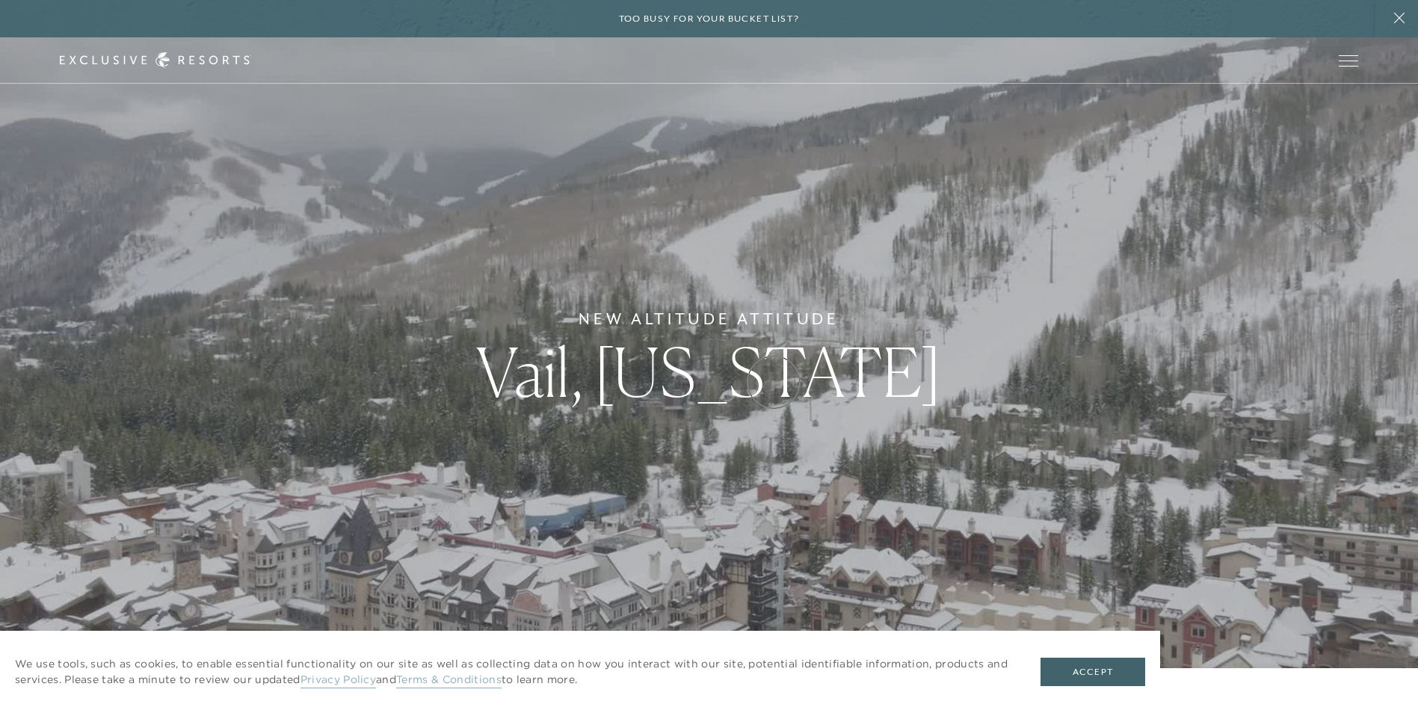
click at [774, 382] on span "Vail, Colorado" at bounding box center [709, 371] width 466 height 81
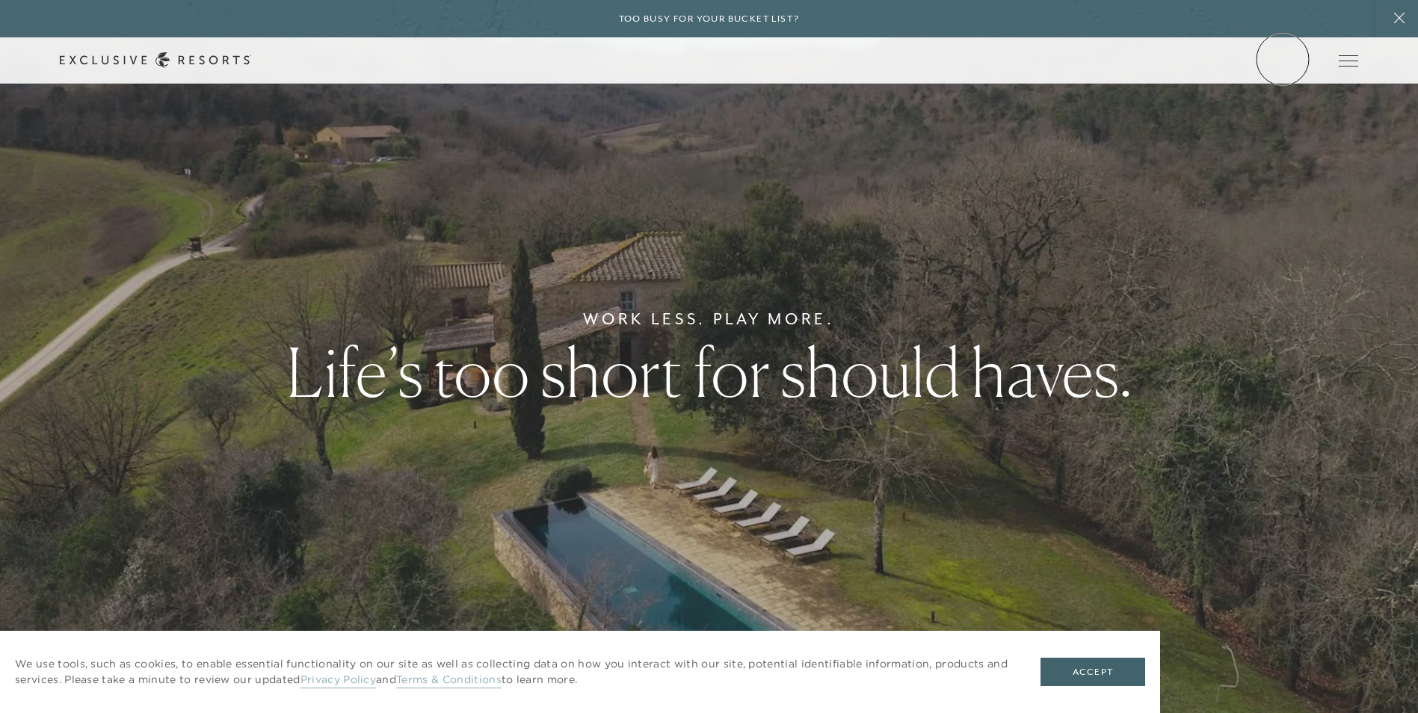
click at [0, 0] on link "Member Login" at bounding box center [0, 0] width 0 height 0
